Goal: Task Accomplishment & Management: Use online tool/utility

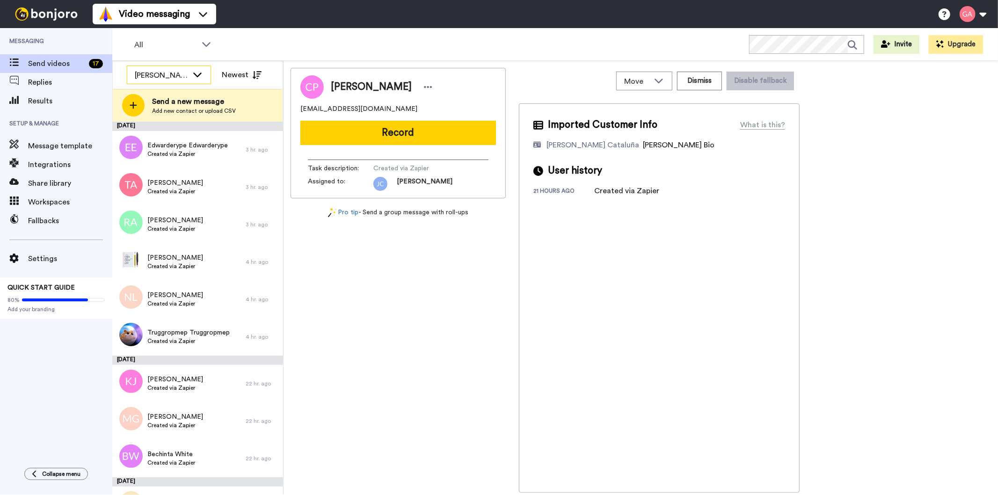
click at [189, 76] on div "[PERSON_NAME]" at bounding box center [168, 75] width 83 height 19
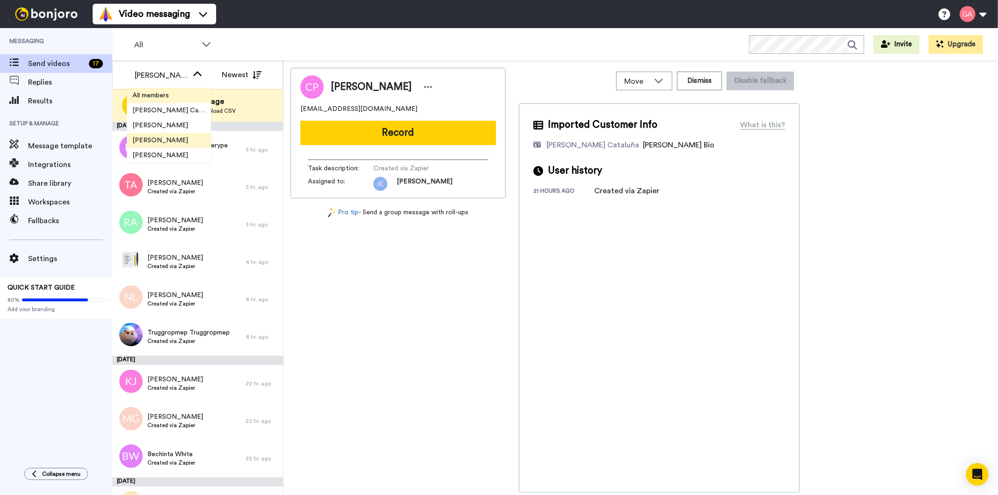
drag, startPoint x: 158, startPoint y: 102, endPoint x: 164, endPoint y: 94, distance: 10.0
click at [164, 94] on ul "All members Josephine Cataluña Scott Friesen Gilda Amante Marjorie Impas Tim Li…" at bounding box center [169, 125] width 84 height 75
click at [164, 94] on span "All members" at bounding box center [151, 95] width 48 height 9
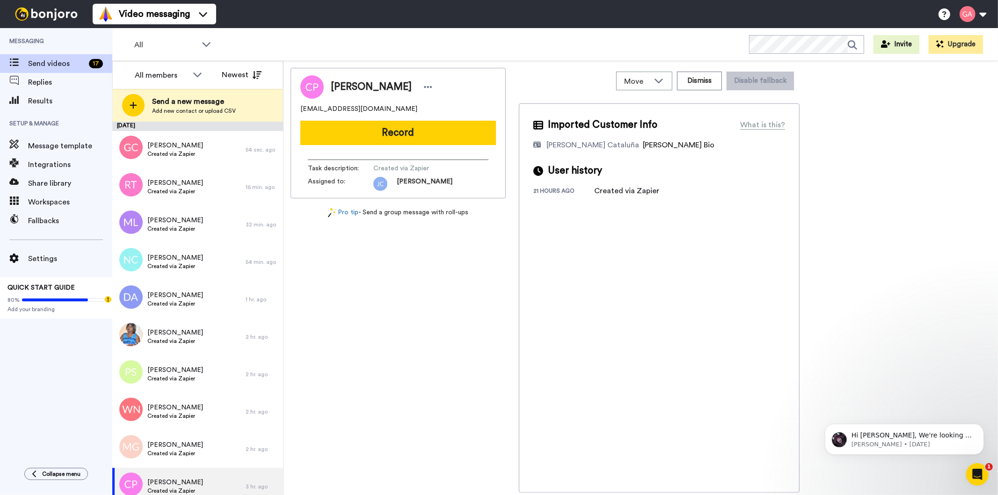
click at [404, 446] on div "Claudia Pearce claudiapearce6@gmail.com Record Task description : Created via Z…" at bounding box center [398, 280] width 215 height 425
click at [197, 157] on div "Grahame Coote Created via Zapier" at bounding box center [178, 149] width 133 height 37
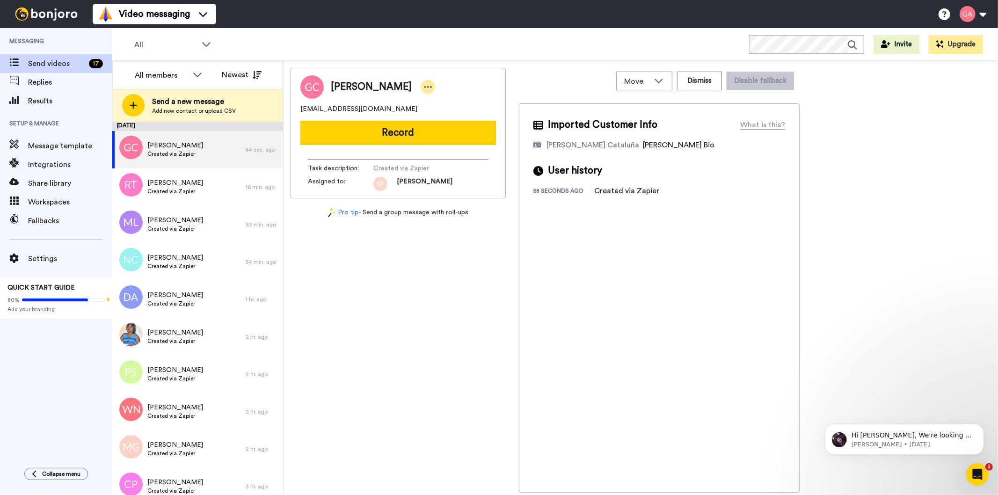
click at [424, 86] on icon at bounding box center [428, 86] width 8 height 9
click at [445, 117] on li "Assign" at bounding box center [444, 116] width 68 height 13
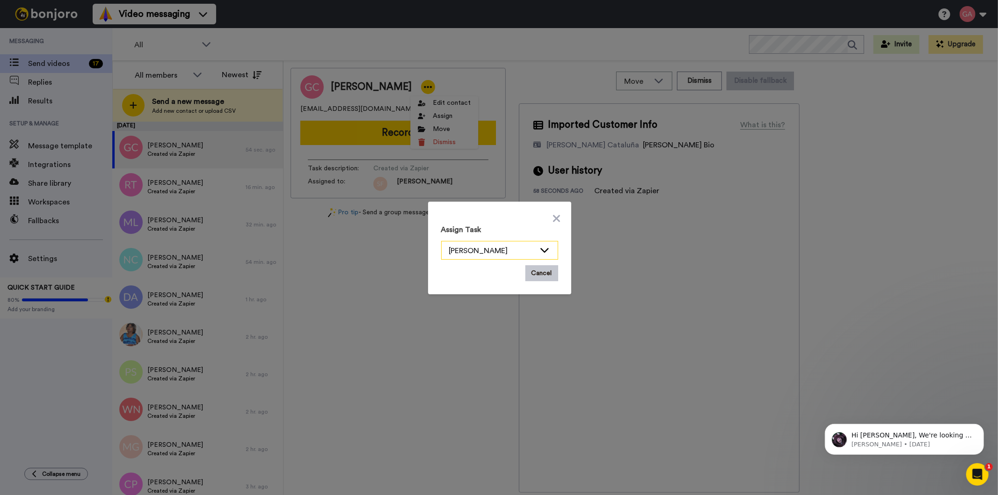
click at [534, 250] on div "[PERSON_NAME]" at bounding box center [500, 251] width 116 height 19
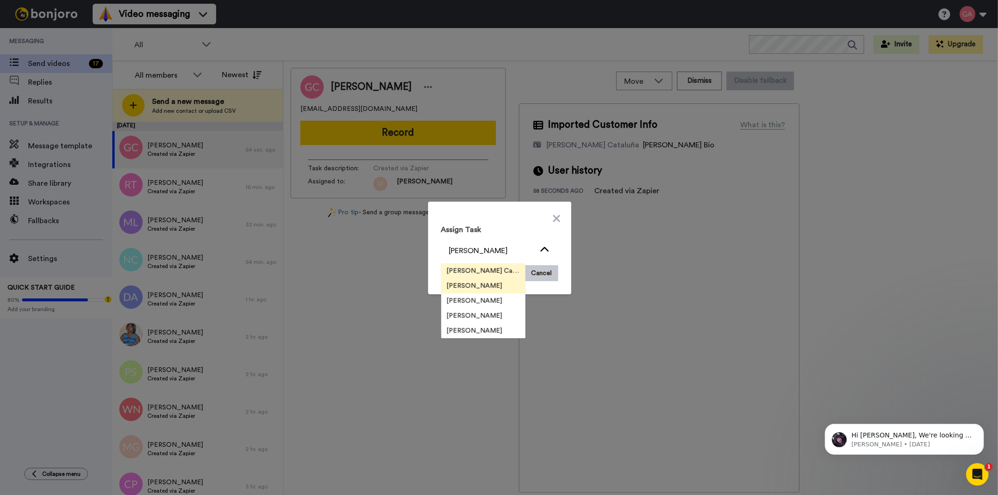
click at [478, 272] on span "[PERSON_NAME] Cataluña" at bounding box center [483, 270] width 84 height 9
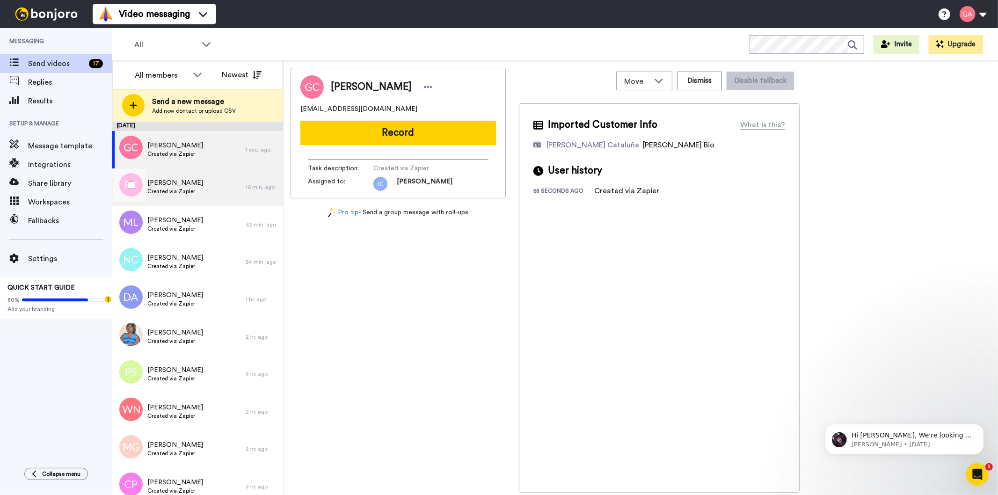
click at [181, 193] on span "Created via Zapier" at bounding box center [175, 191] width 56 height 7
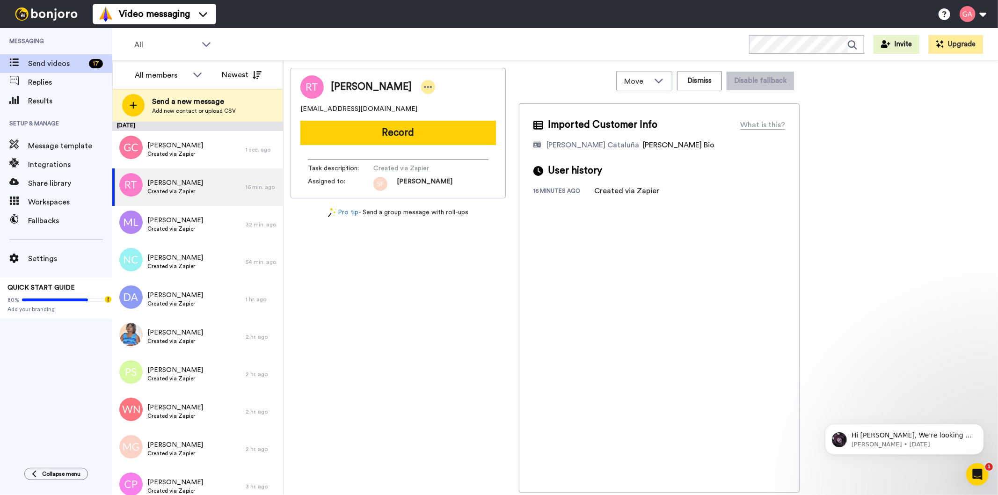
click at [425, 86] on icon at bounding box center [429, 87] width 8 height 2
click at [447, 113] on li "Assign" at bounding box center [454, 116] width 68 height 13
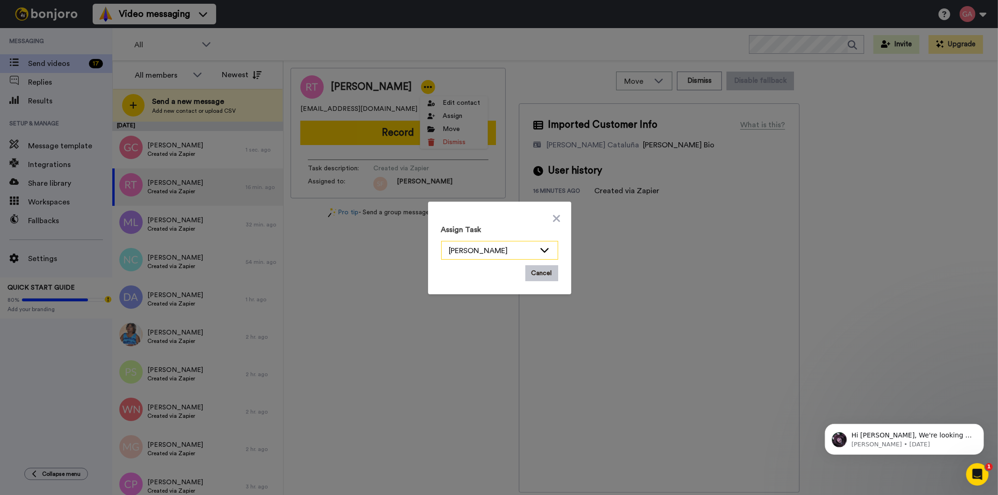
click at [546, 250] on div "[PERSON_NAME]" at bounding box center [500, 251] width 116 height 19
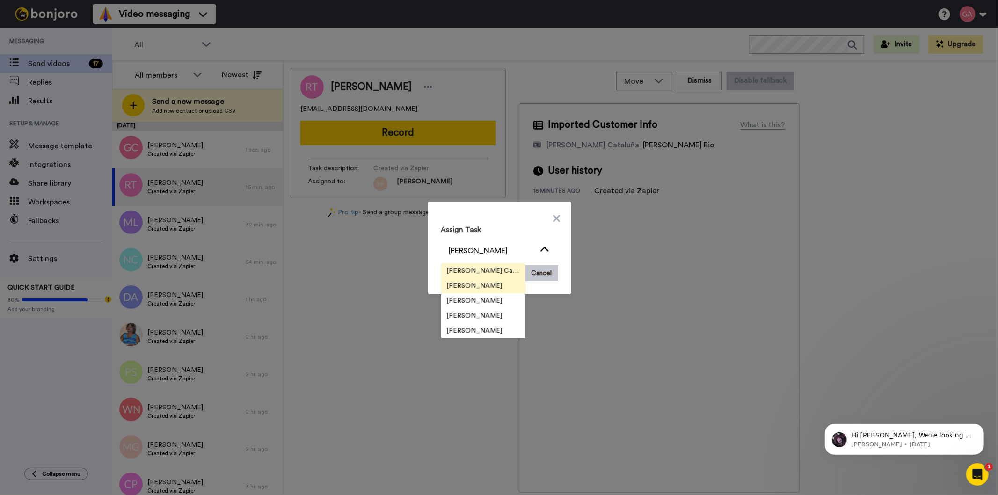
click at [483, 269] on span "[PERSON_NAME] Cataluña" at bounding box center [483, 270] width 84 height 9
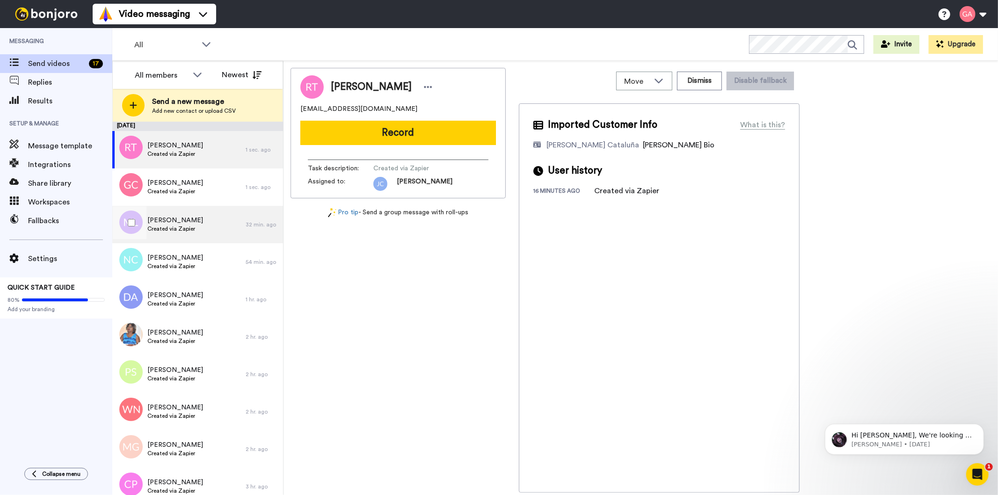
click at [186, 228] on span "Created via Zapier" at bounding box center [175, 228] width 56 height 7
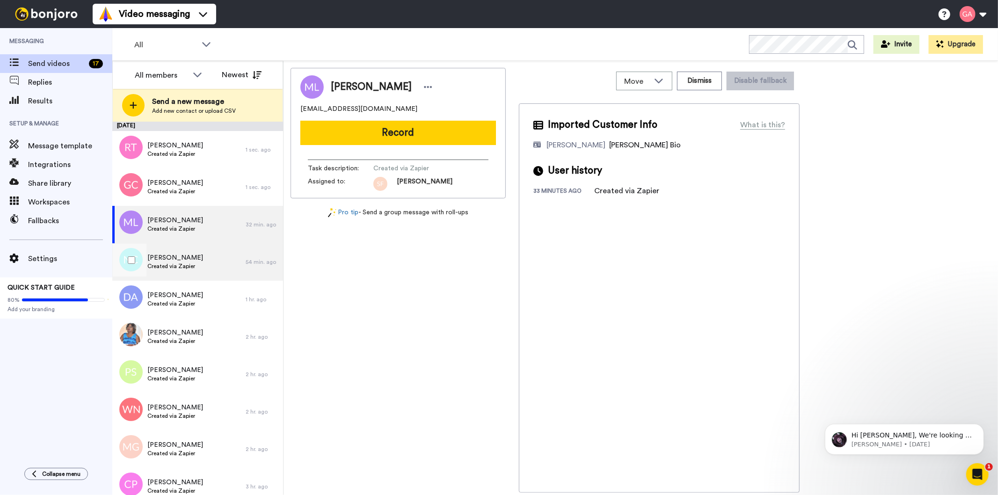
click at [196, 267] on div "Nicki Cooper Created via Zapier" at bounding box center [178, 261] width 133 height 37
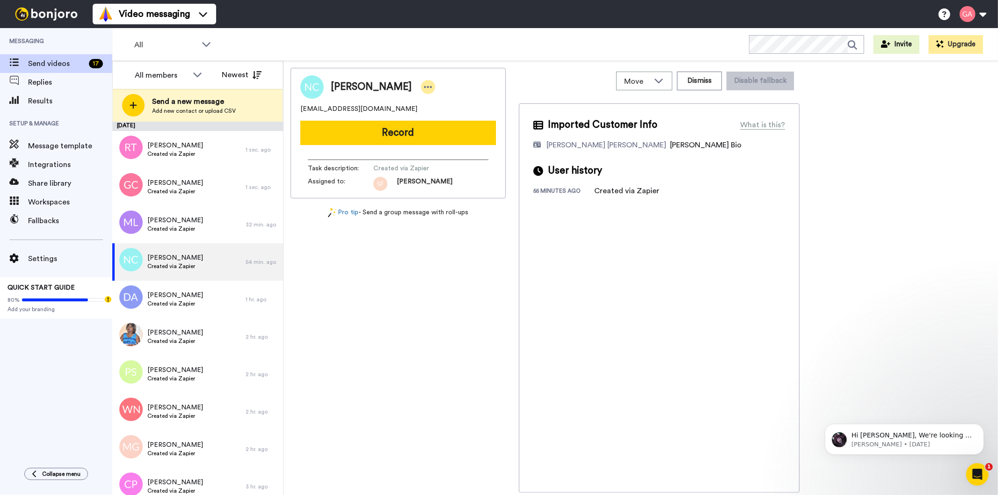
click at [425, 88] on icon at bounding box center [429, 87] width 8 height 2
click at [433, 115] on li "Assign" at bounding box center [433, 116] width 68 height 13
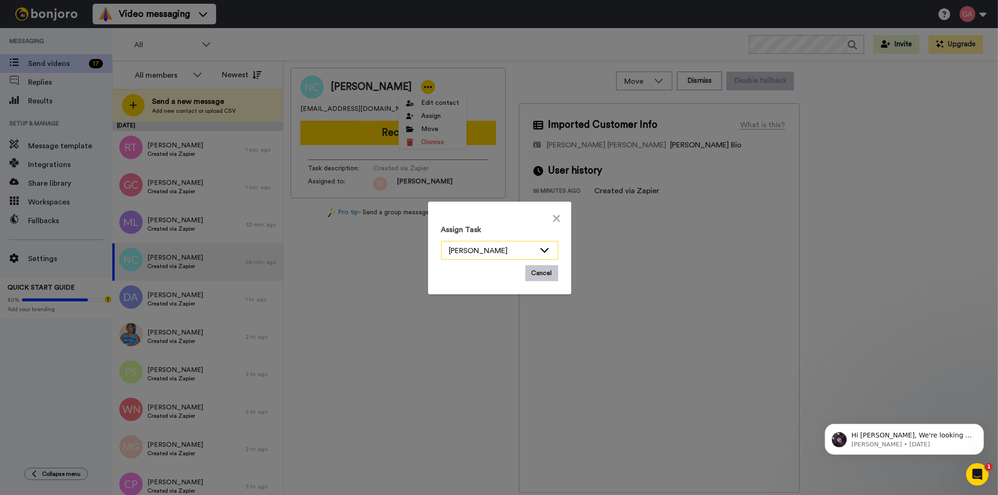
click at [542, 249] on icon at bounding box center [544, 249] width 11 height 9
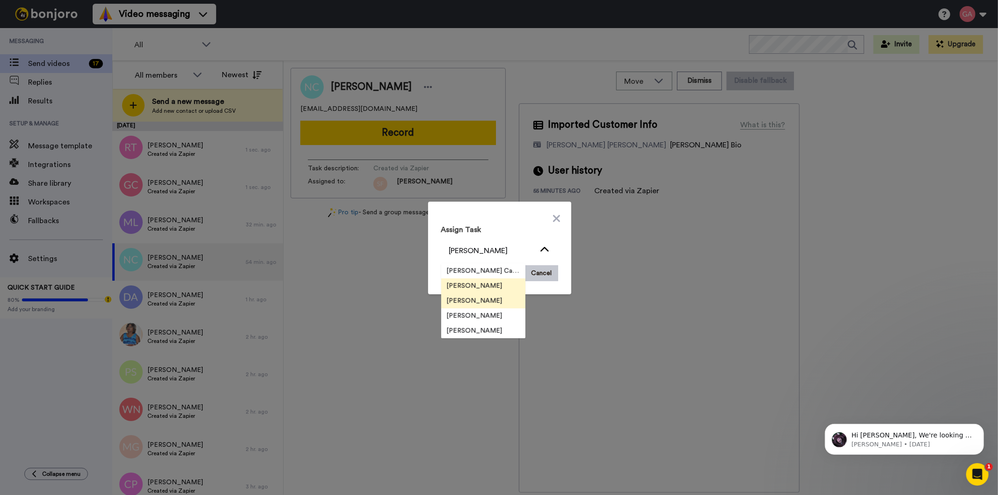
click at [467, 302] on span "[PERSON_NAME]" at bounding box center [474, 300] width 67 height 9
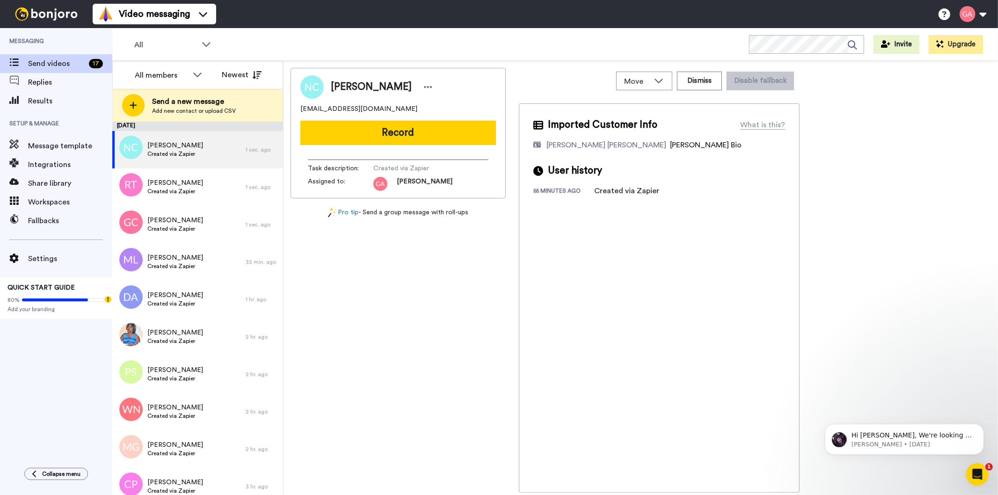
click at [399, 83] on div "[PERSON_NAME]" at bounding box center [383, 87] width 104 height 14
click at [424, 83] on icon at bounding box center [428, 86] width 8 height 9
click at [437, 118] on li "Assign" at bounding box center [433, 116] width 68 height 13
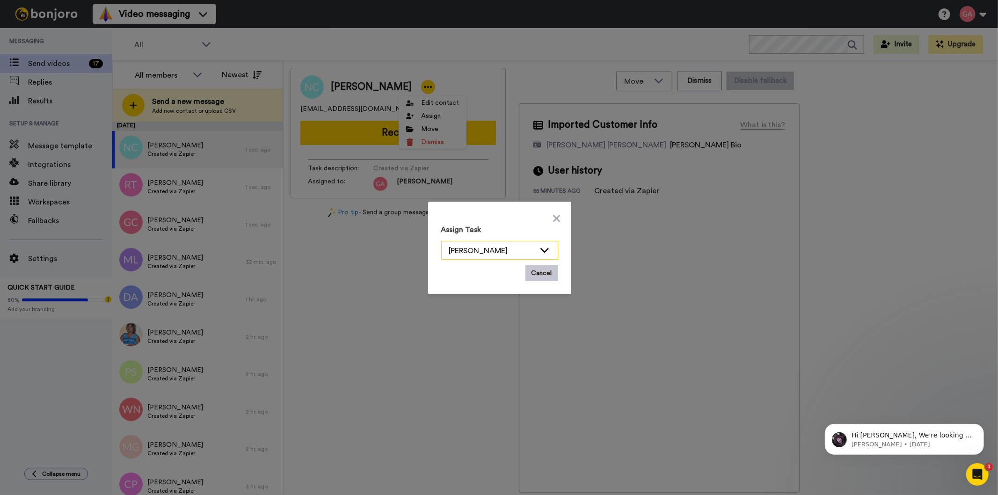
click at [478, 252] on div "[PERSON_NAME]" at bounding box center [492, 250] width 86 height 11
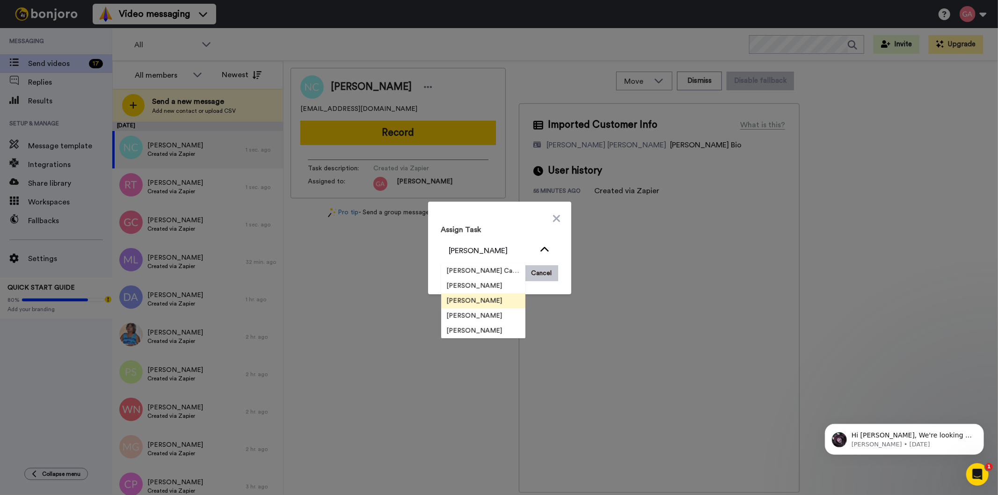
click at [474, 300] on span "[PERSON_NAME]" at bounding box center [474, 300] width 67 height 9
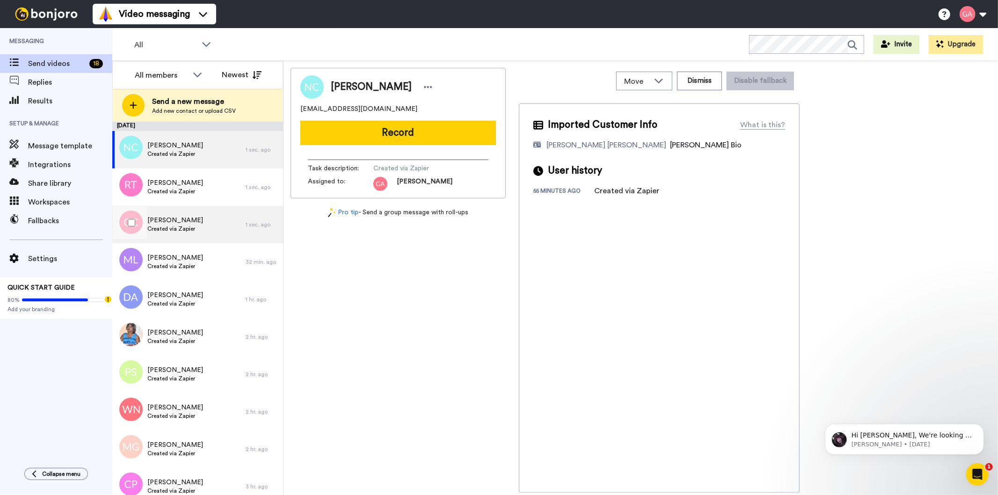
click at [189, 222] on span "[PERSON_NAME]" at bounding box center [175, 220] width 56 height 9
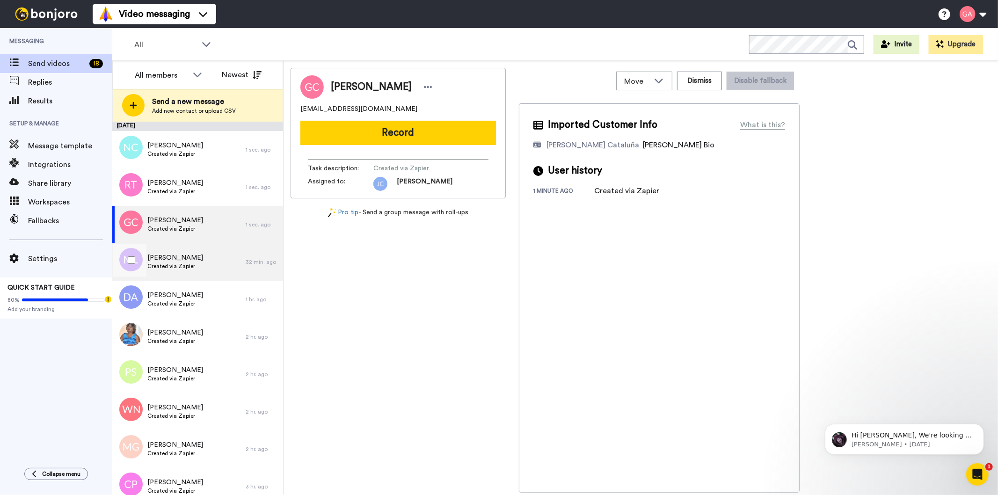
click at [195, 269] on div "Marcia Leiva Created via Zapier" at bounding box center [178, 261] width 133 height 37
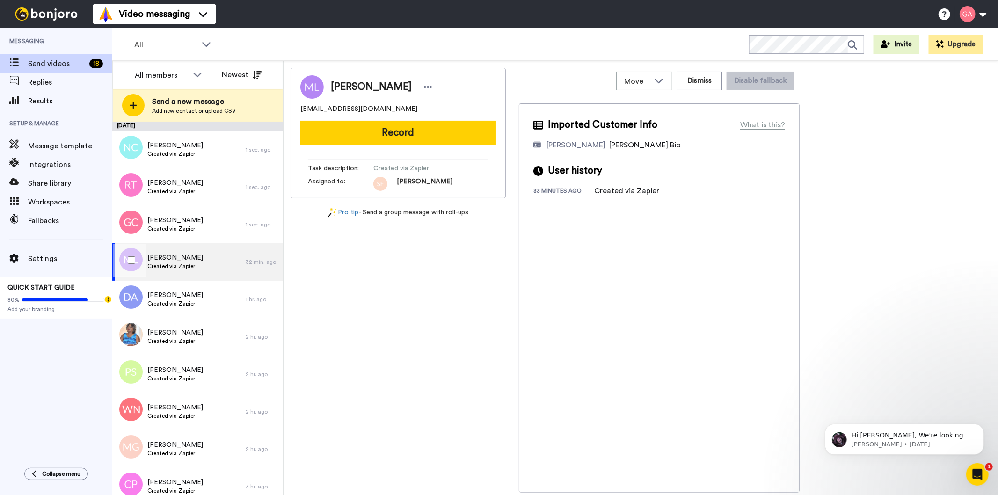
scroll to position [52, 0]
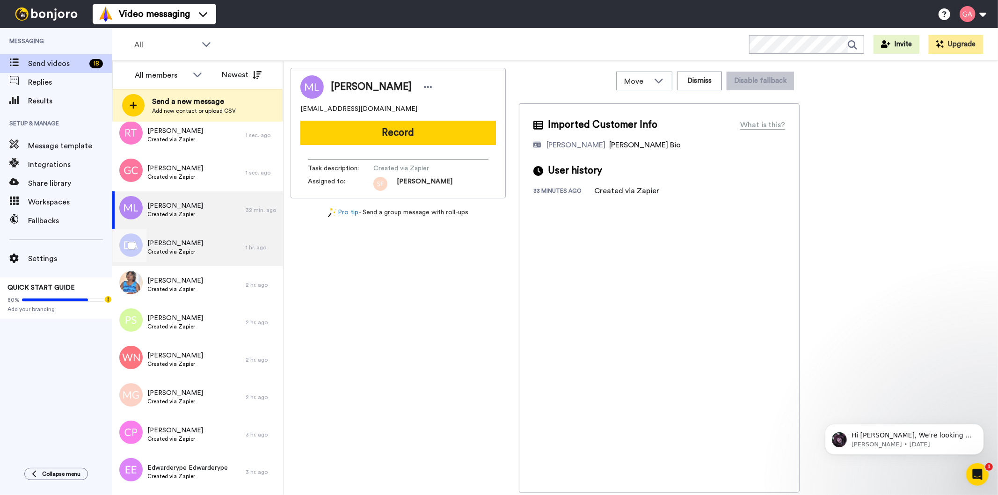
click at [196, 254] on div "Diane Allen Created via Zapier" at bounding box center [178, 247] width 133 height 37
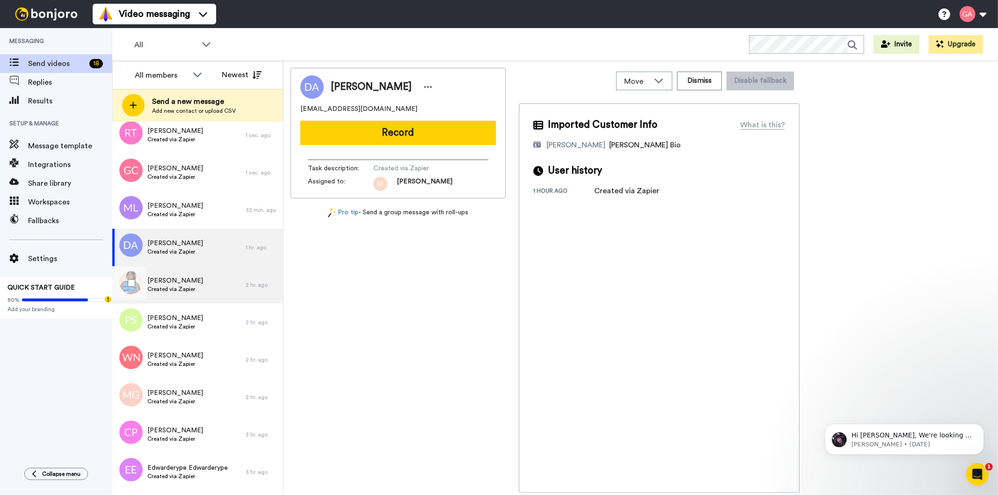
click at [194, 285] on div "Patricia Boozer Created via Zapier" at bounding box center [178, 284] width 133 height 37
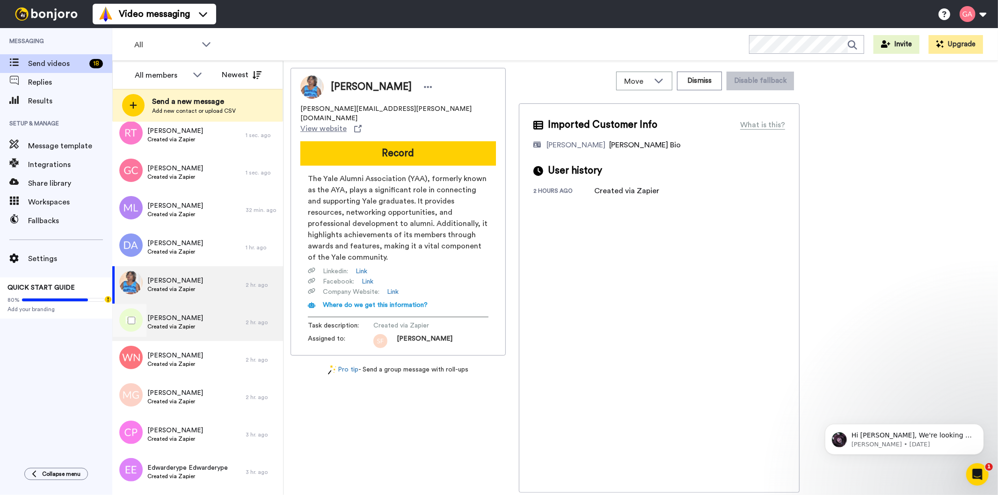
click at [188, 330] on span "Created via Zapier" at bounding box center [175, 326] width 56 height 7
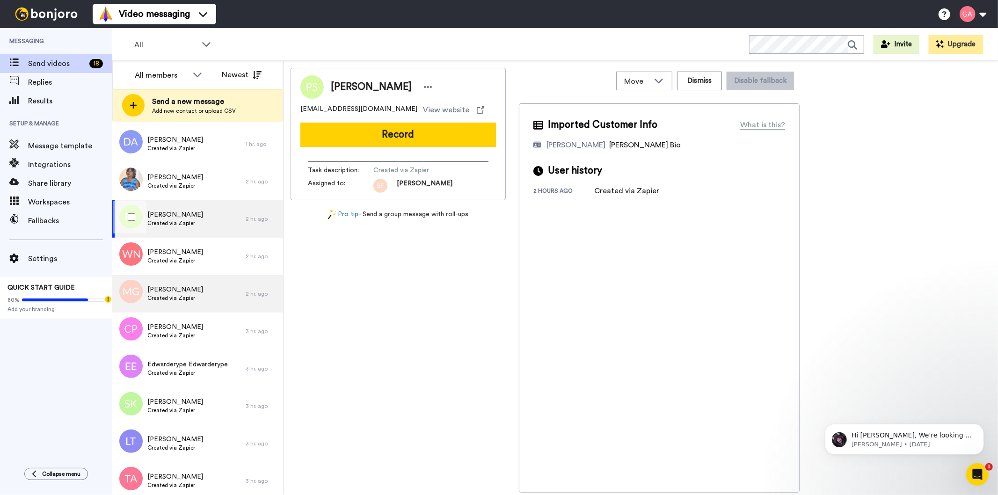
scroll to position [156, 0]
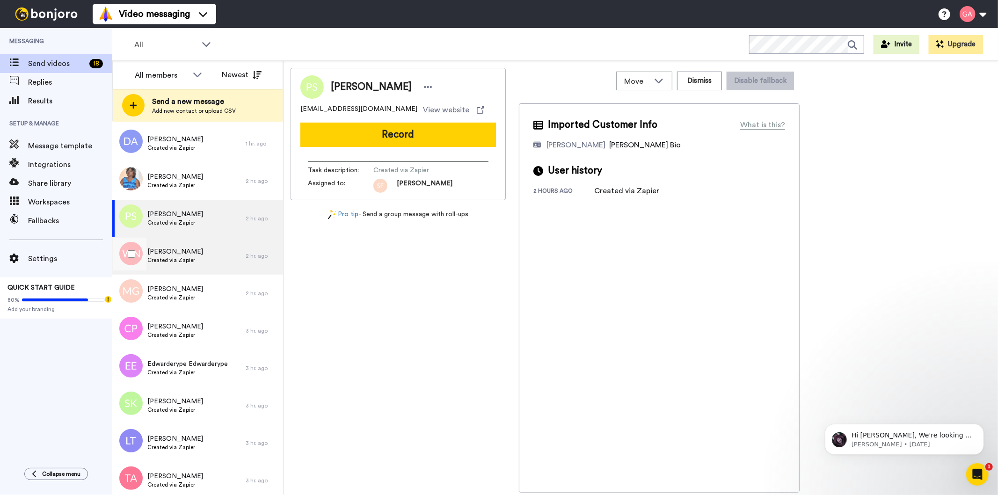
click at [179, 263] on span "Created via Zapier" at bounding box center [175, 259] width 56 height 7
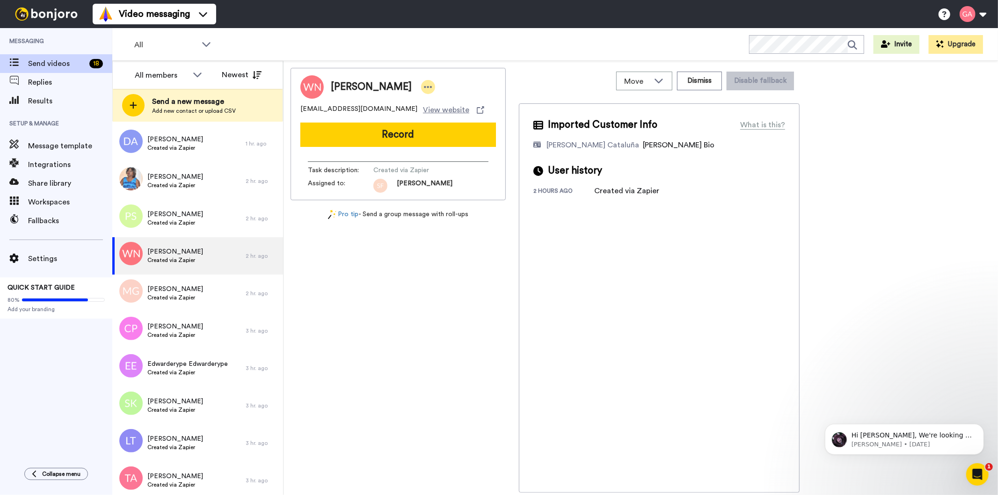
click at [424, 85] on icon at bounding box center [428, 86] width 8 height 9
click at [450, 118] on li "Assign" at bounding box center [447, 116] width 68 height 13
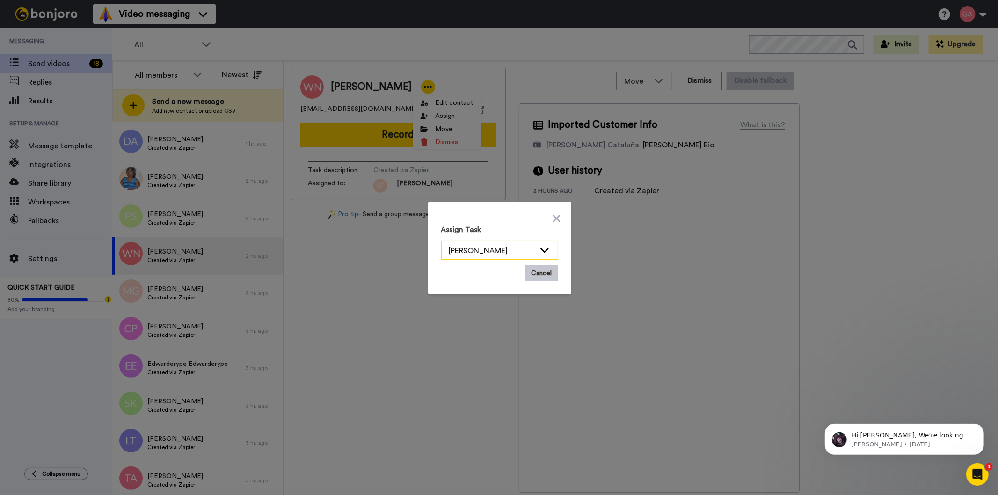
click at [518, 248] on div "[PERSON_NAME]" at bounding box center [492, 250] width 86 height 11
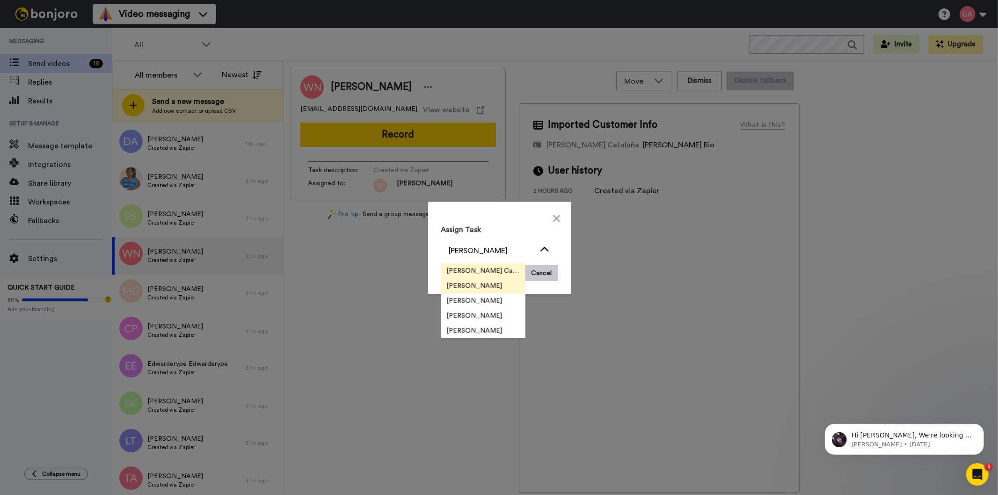
click at [487, 270] on span "[PERSON_NAME] Cataluña" at bounding box center [483, 270] width 84 height 9
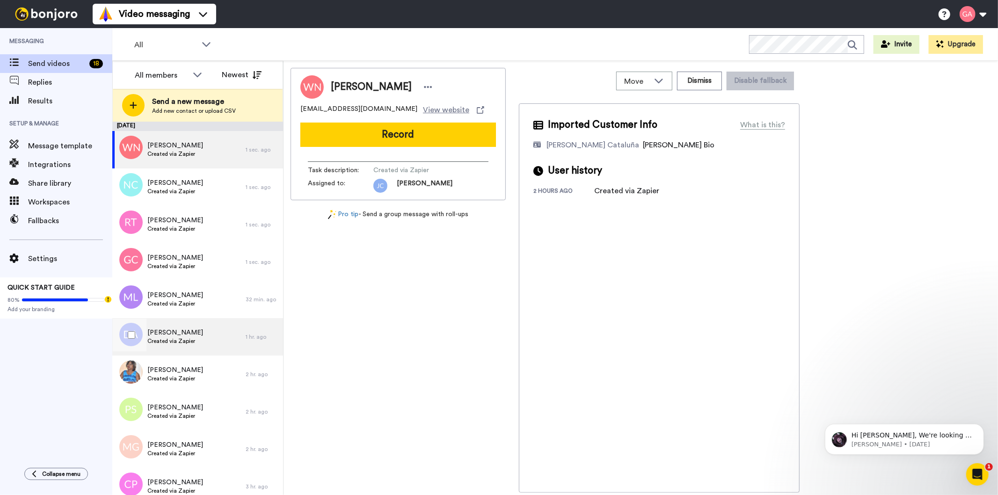
click at [179, 344] on span "Created via Zapier" at bounding box center [175, 340] width 56 height 7
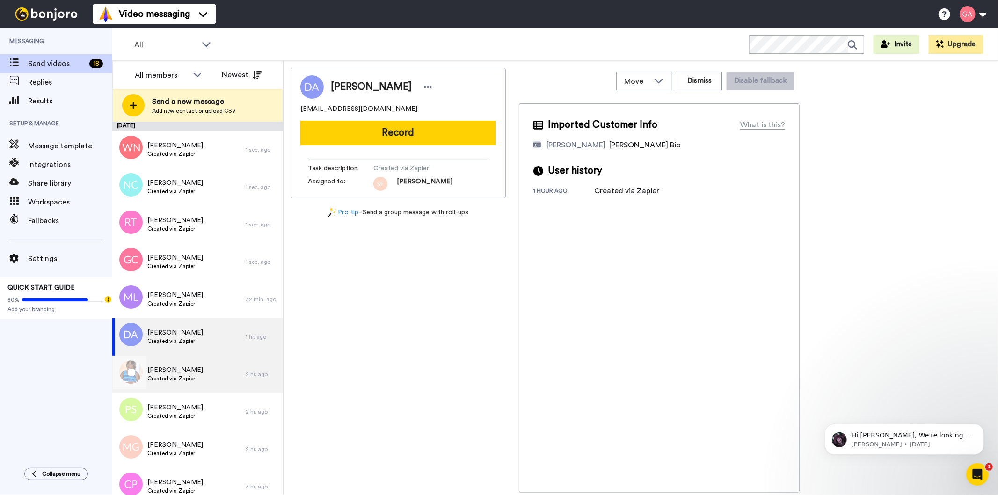
click at [174, 376] on span "Created via Zapier" at bounding box center [175, 378] width 56 height 7
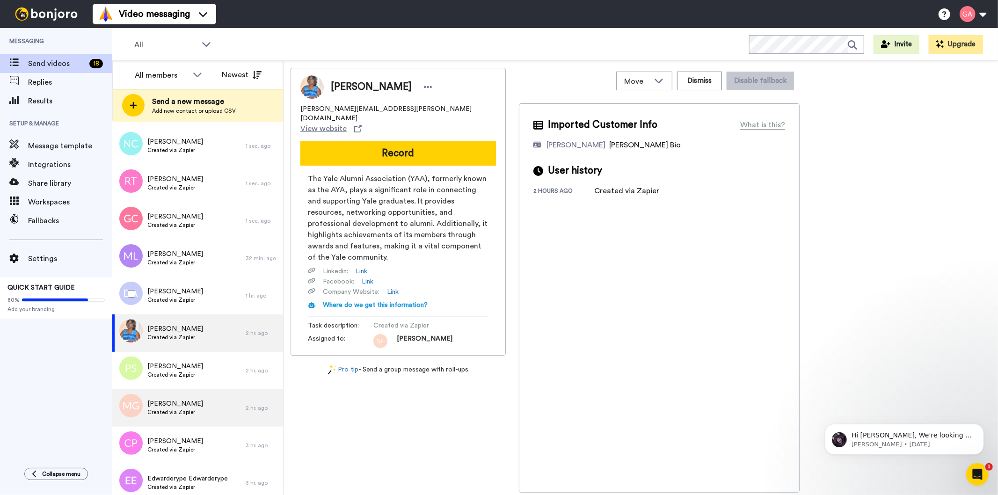
scroll to position [104, 0]
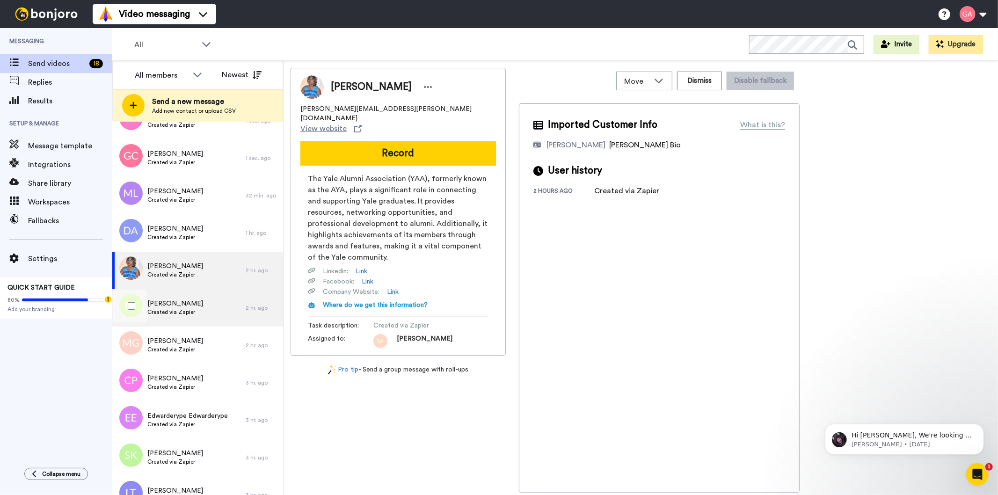
click at [176, 315] on span "Created via Zapier" at bounding box center [175, 311] width 56 height 7
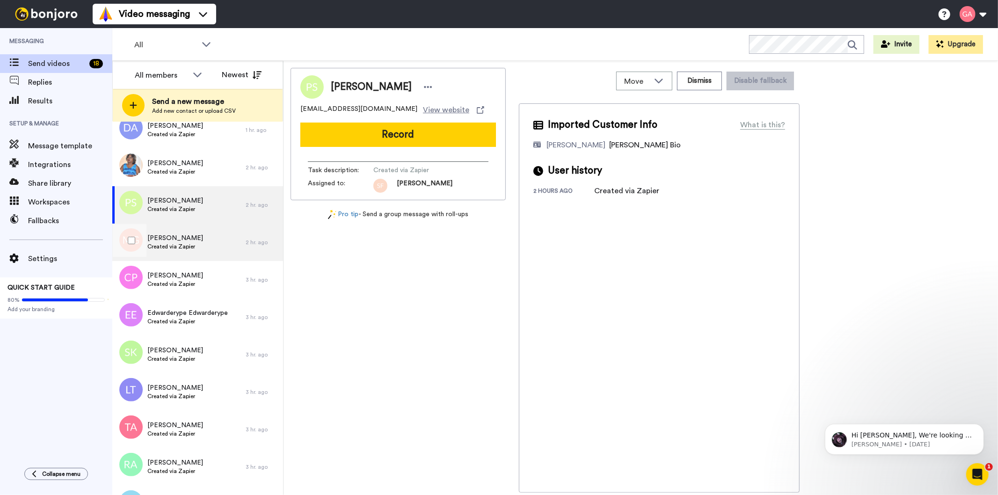
scroll to position [208, 0]
click at [186, 236] on span "[PERSON_NAME]" at bounding box center [175, 237] width 56 height 9
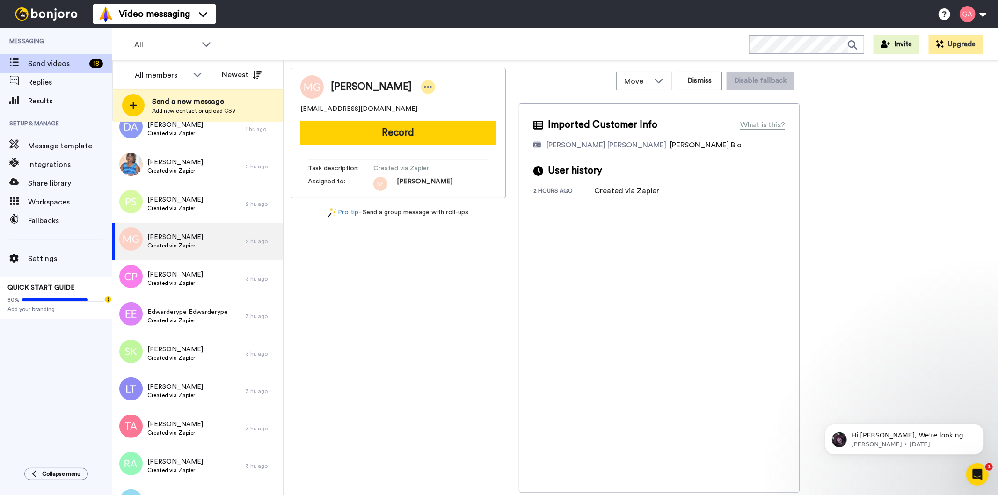
click at [432, 87] on icon at bounding box center [429, 87] width 8 height 2
click at [465, 114] on li "Assign" at bounding box center [472, 116] width 68 height 13
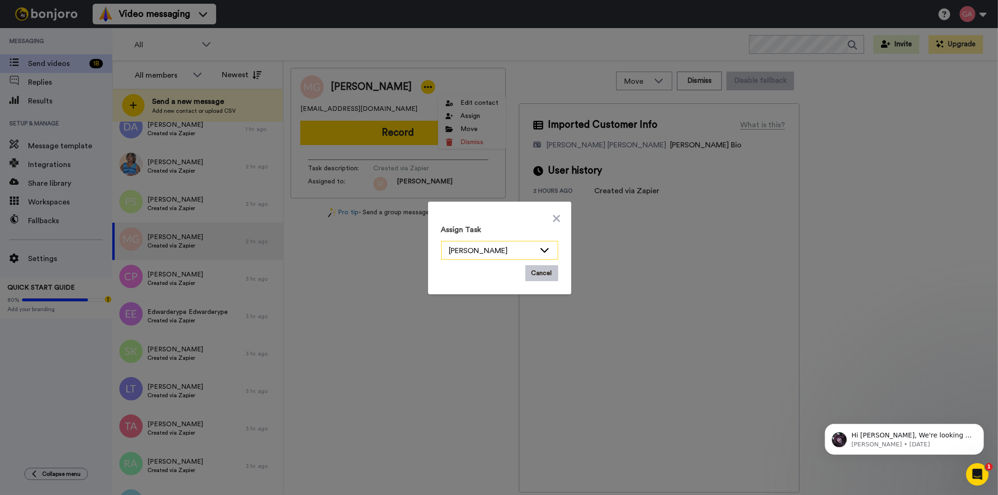
click at [542, 247] on icon at bounding box center [544, 249] width 11 height 9
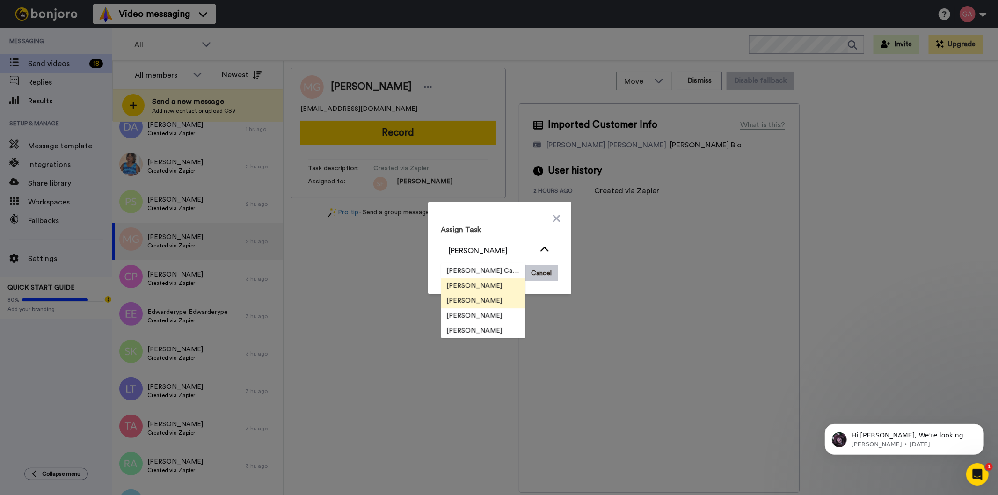
click at [473, 302] on span "[PERSON_NAME]" at bounding box center [474, 300] width 67 height 9
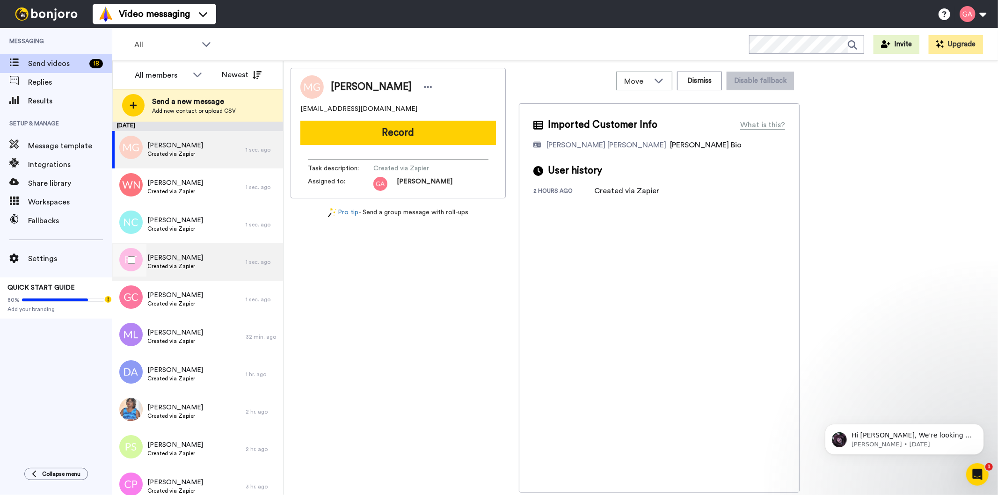
click at [181, 254] on span "[PERSON_NAME]" at bounding box center [175, 257] width 56 height 9
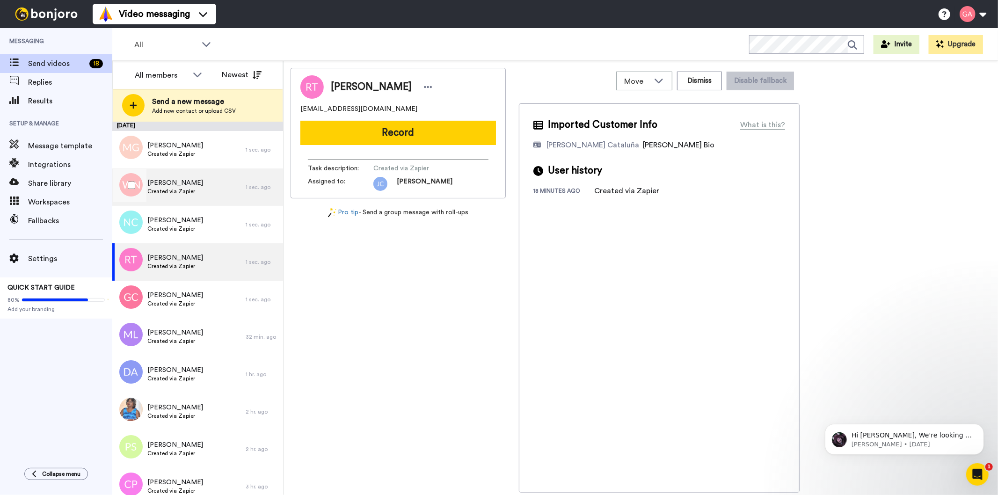
click at [192, 183] on span "[PERSON_NAME]" at bounding box center [175, 182] width 56 height 9
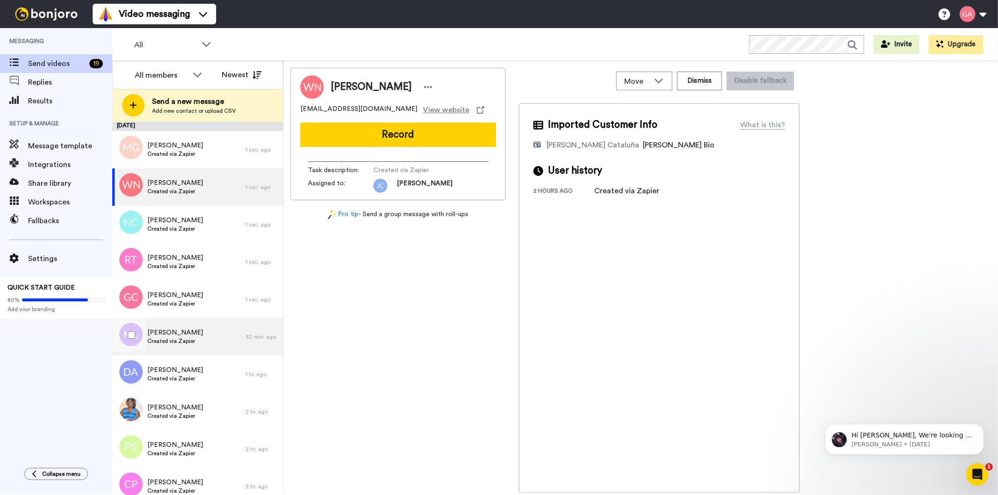
click at [184, 338] on span "Created via Zapier" at bounding box center [175, 340] width 56 height 7
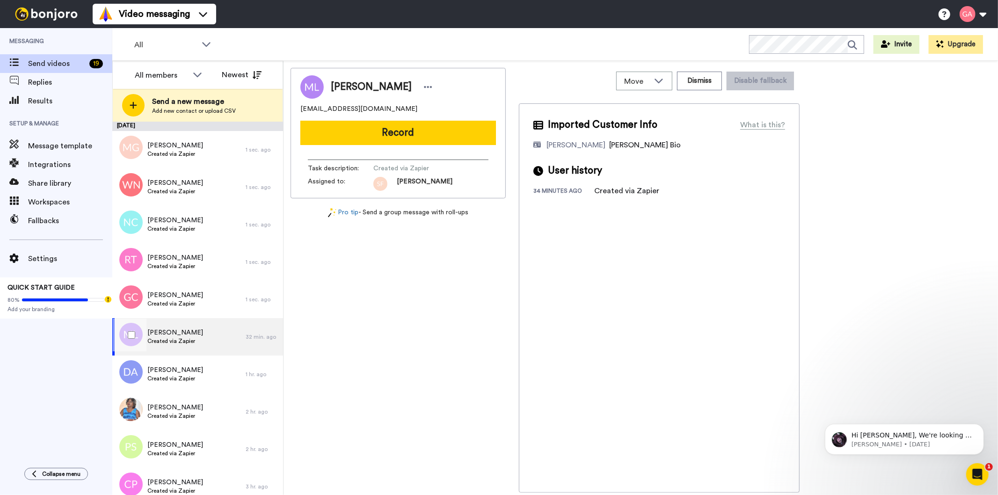
scroll to position [104, 0]
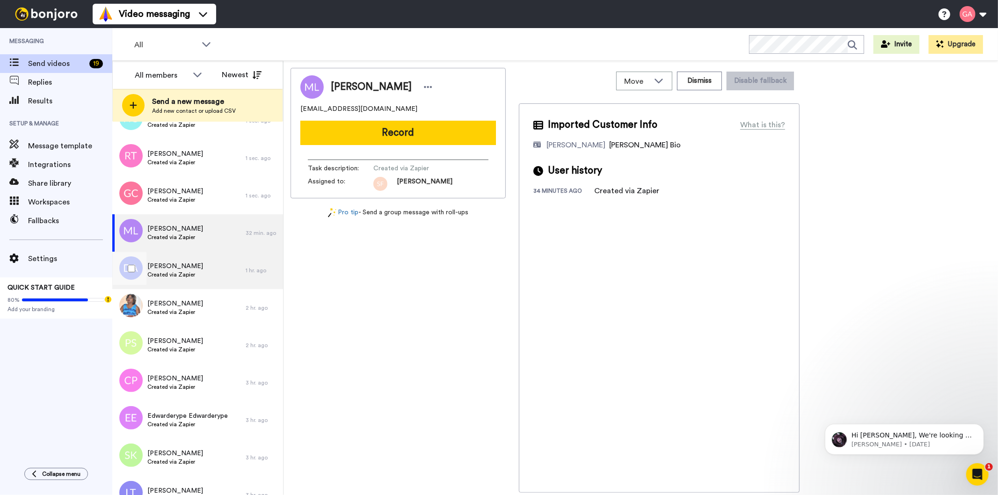
click at [207, 279] on div "Diane Allen Created via Zapier" at bounding box center [178, 270] width 133 height 37
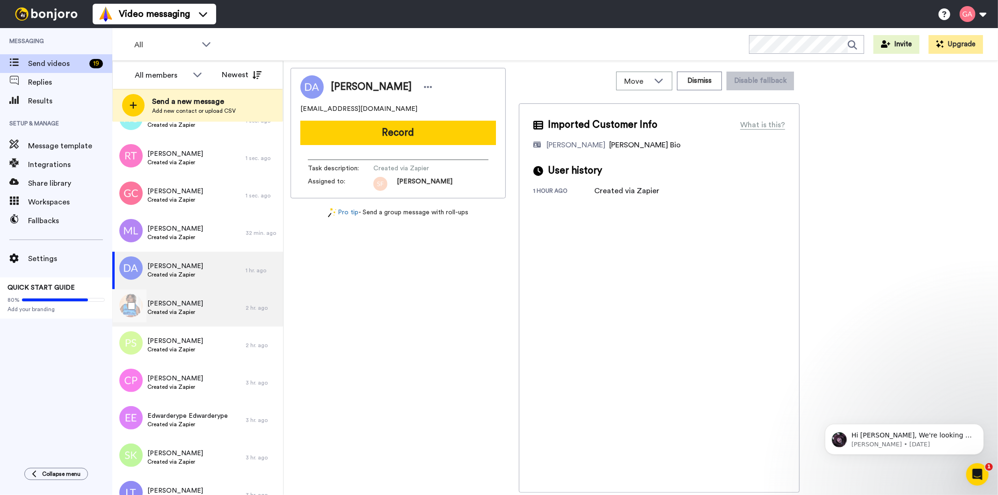
click at [190, 310] on span "Created via Zapier" at bounding box center [175, 311] width 56 height 7
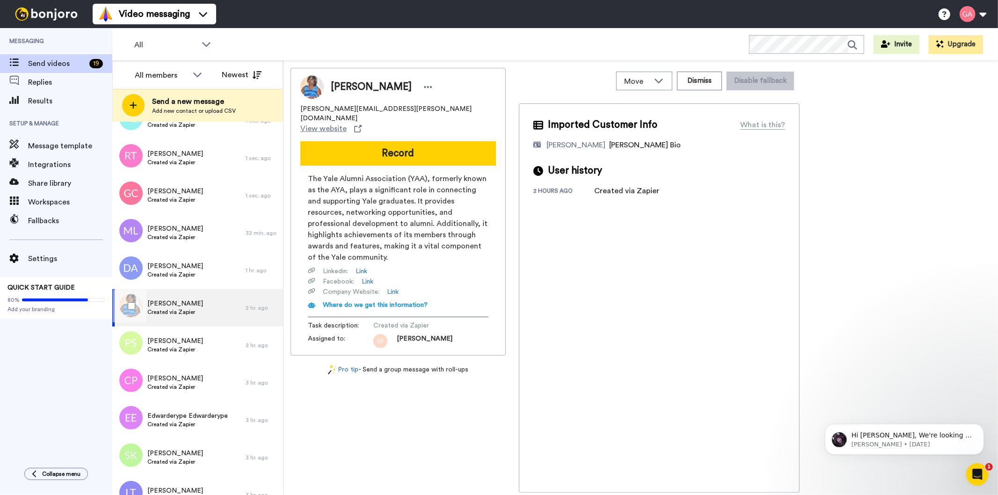
scroll to position [156, 0]
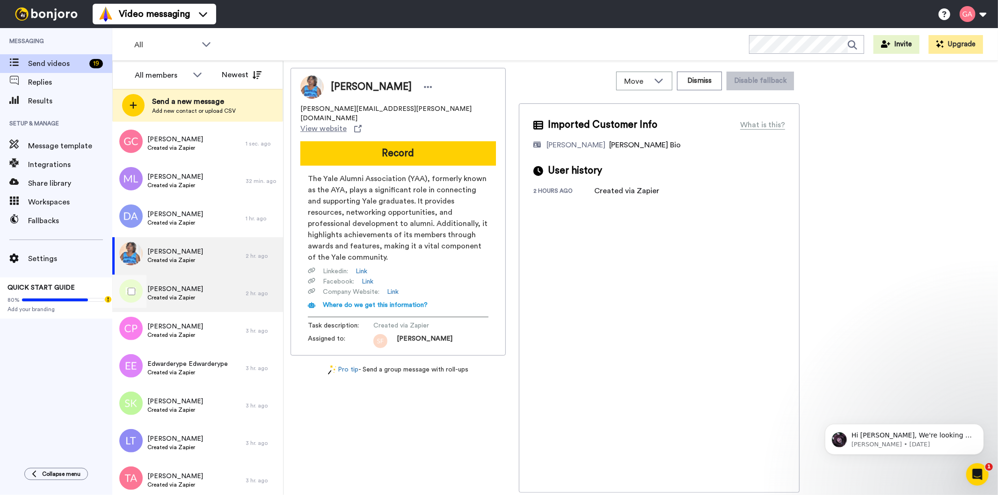
click at [185, 300] on span "Created via Zapier" at bounding box center [175, 297] width 56 height 7
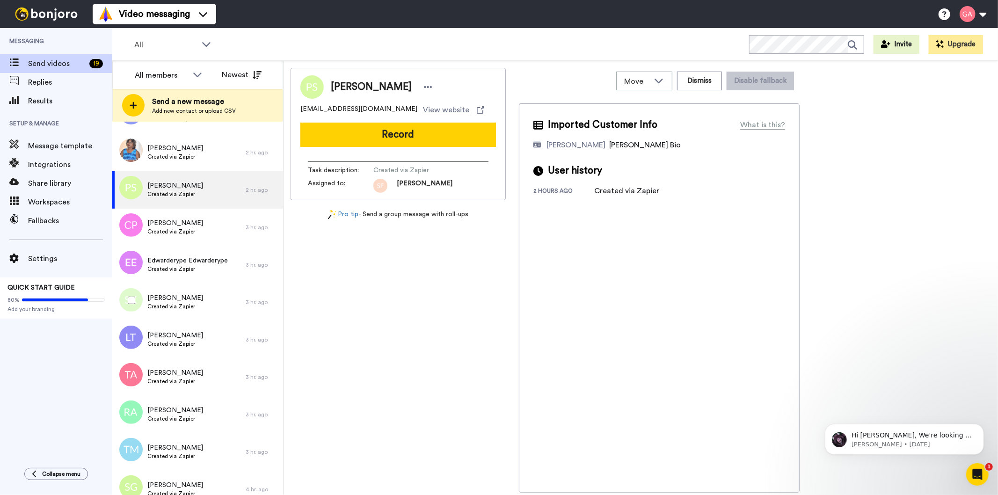
scroll to position [260, 0]
click at [175, 231] on span "Created via Zapier" at bounding box center [175, 230] width 56 height 7
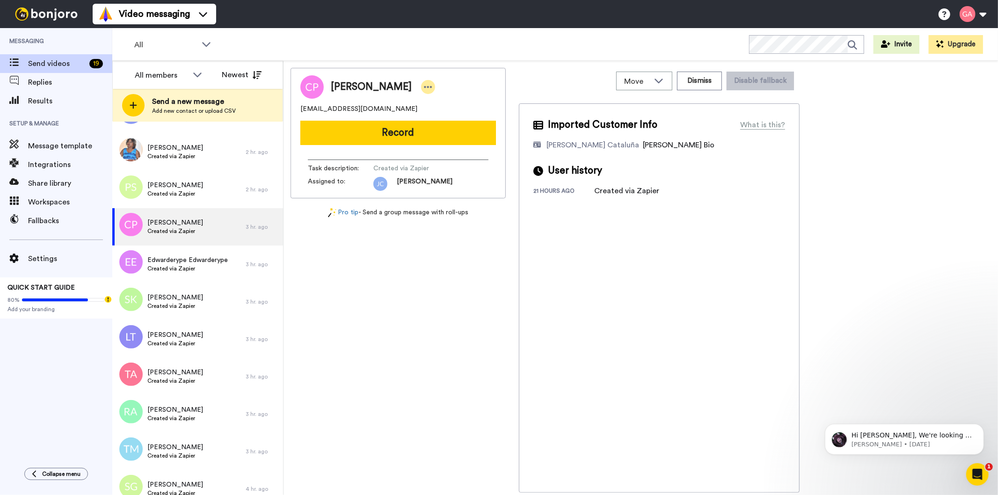
click at [421, 87] on div at bounding box center [428, 87] width 14 height 14
click at [443, 119] on li "Assign" at bounding box center [441, 116] width 68 height 13
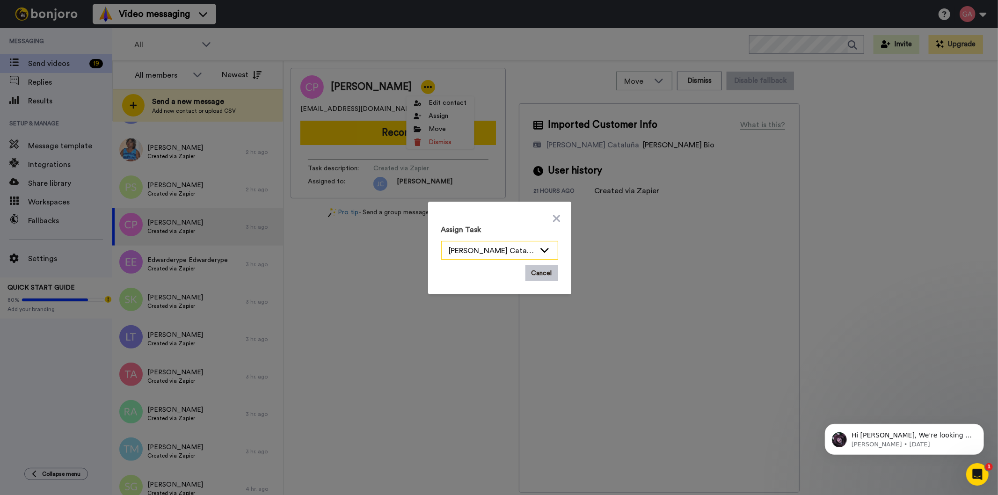
click at [498, 252] on div "[PERSON_NAME] Cataluña" at bounding box center [492, 250] width 86 height 11
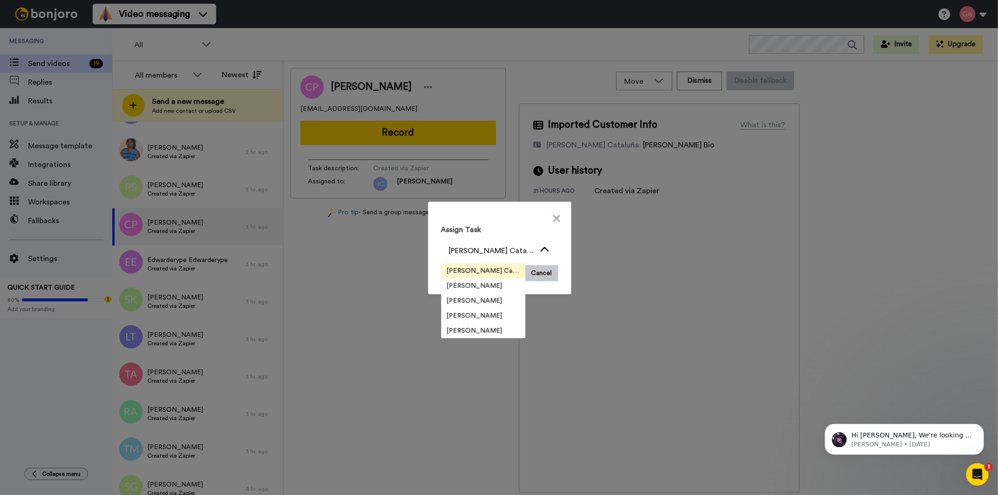
click at [479, 267] on span "[PERSON_NAME] Cataluña" at bounding box center [483, 270] width 84 height 9
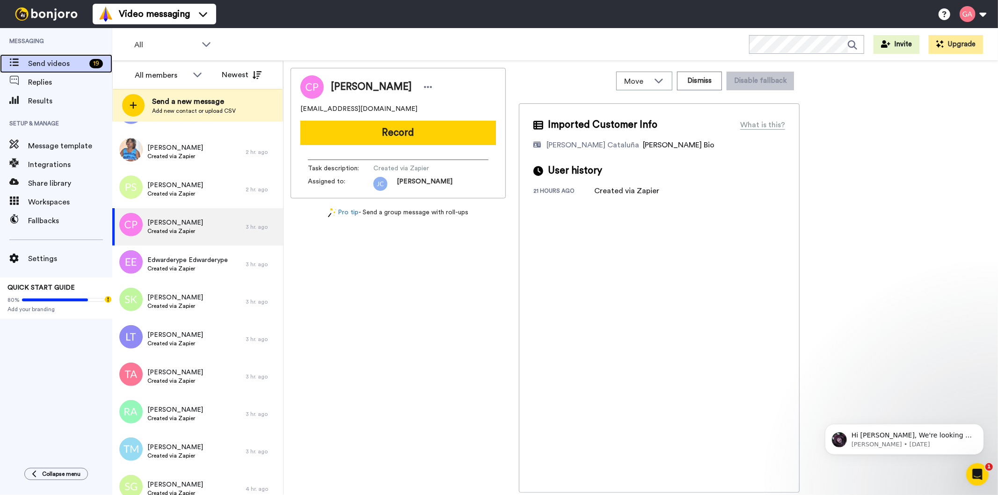
click at [70, 60] on span "Send videos" at bounding box center [57, 63] width 58 height 11
